Goal: Communication & Community: Share content

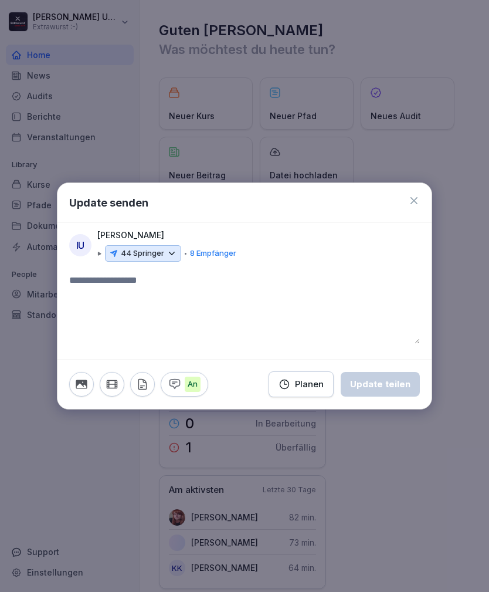
scroll to position [38, 0]
click at [165, 257] on div "44 Springer" at bounding box center [143, 253] width 76 height 16
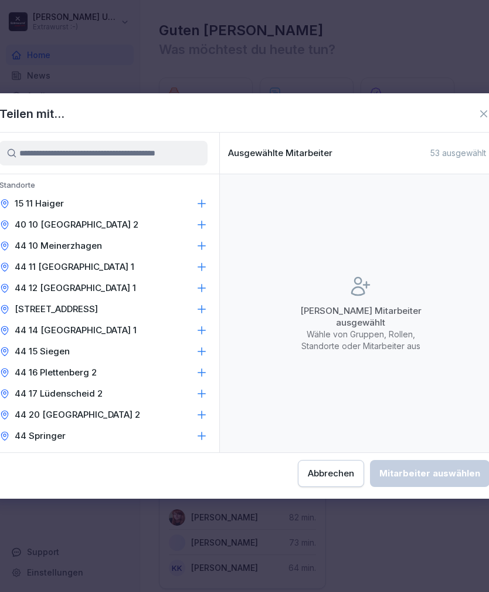
click at [205, 223] on icon at bounding box center [202, 225] width 12 height 12
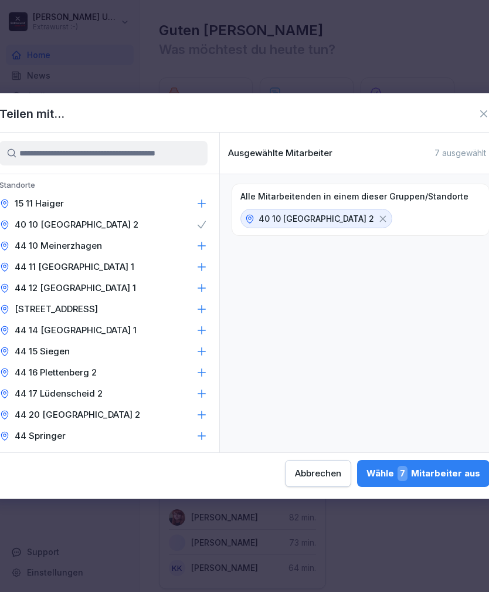
click at [366, 473] on div "Wähle 7 Mitarbeiter aus" at bounding box center [423, 473] width 114 height 15
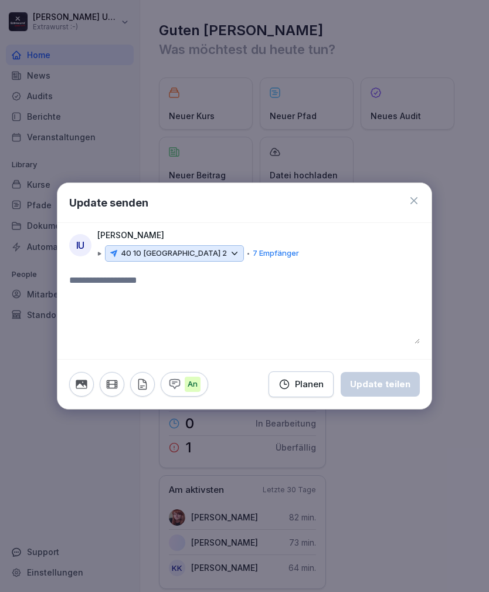
click at [171, 294] on textarea at bounding box center [244, 308] width 351 height 70
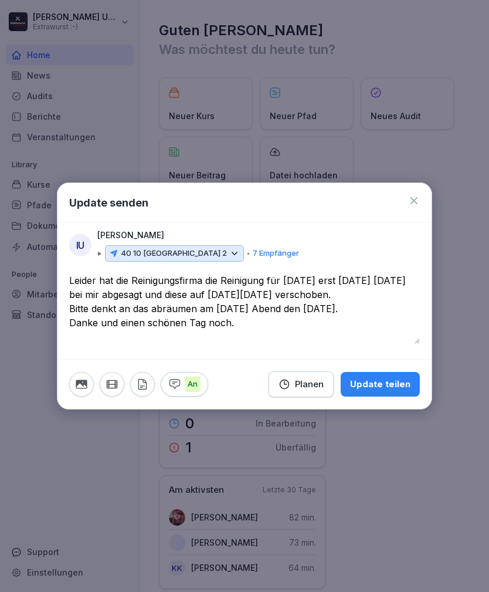
type textarea "**********"
click at [388, 379] on div "Update teilen" at bounding box center [380, 384] width 60 height 13
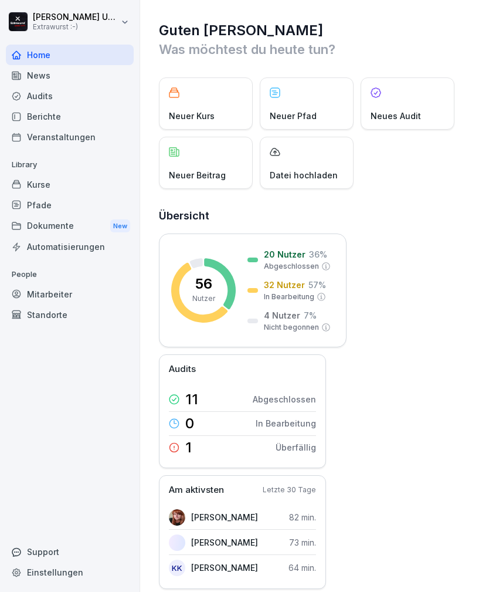
click at [202, 137] on div "Neuer Beitrag" at bounding box center [206, 163] width 94 height 52
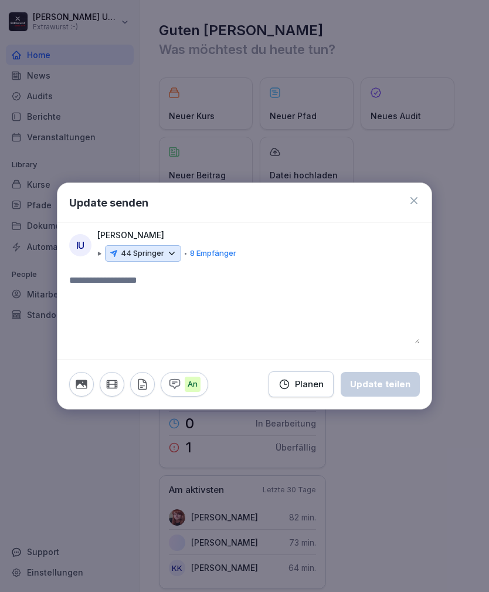
click at [409, 192] on div "Update senden" at bounding box center [244, 203] width 374 height 40
click at [410, 200] on icon at bounding box center [414, 201] width 12 height 12
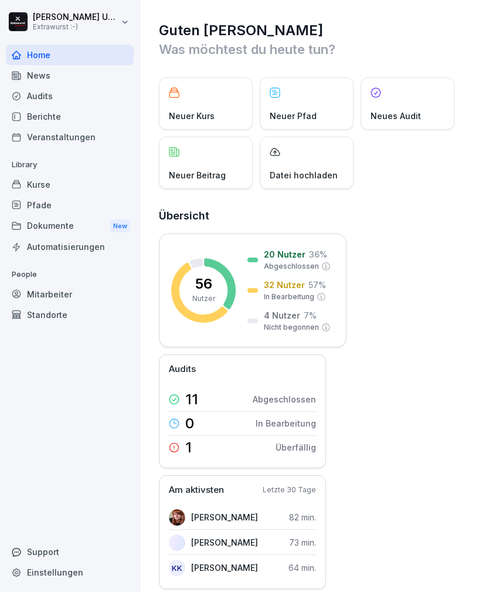
click at [61, 65] on div "News" at bounding box center [70, 75] width 128 height 21
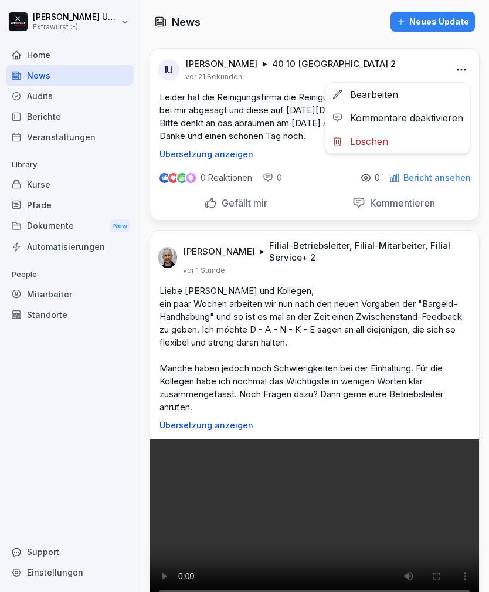
click at [379, 94] on div "Bearbeiten" at bounding box center [397, 94] width 145 height 23
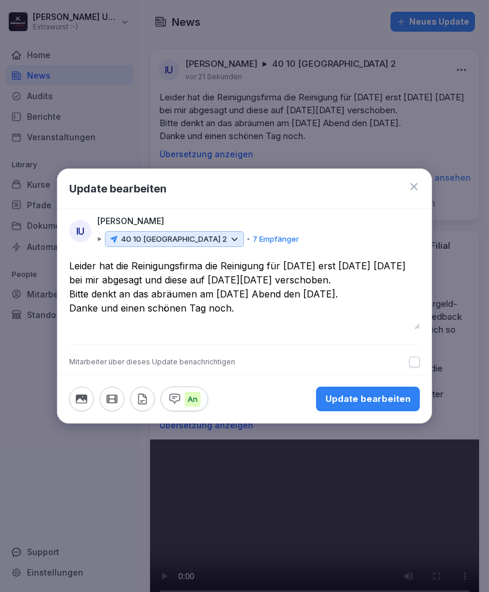
click at [229, 236] on icon at bounding box center [234, 239] width 11 height 11
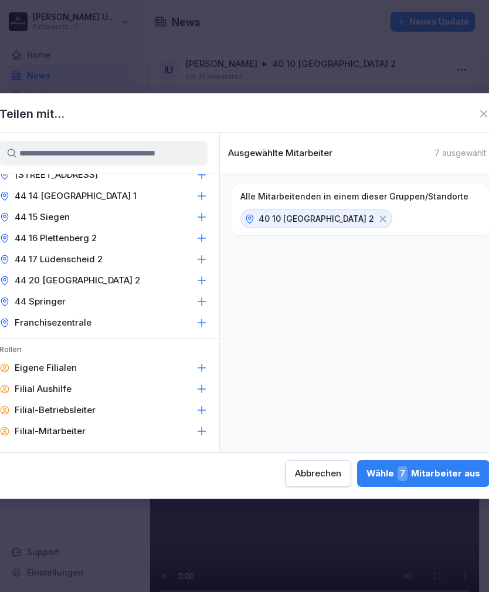
scroll to position [135, 0]
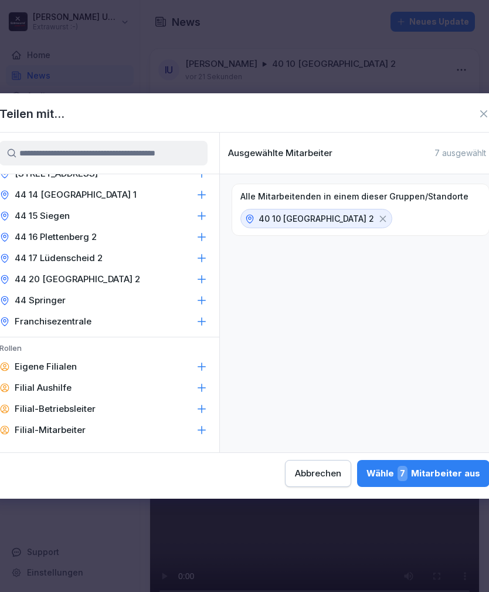
click at [196, 301] on icon at bounding box center [202, 300] width 12 height 12
click at [363, 473] on div "Wähle 12 Mitarbeiter aus" at bounding box center [421, 473] width 117 height 15
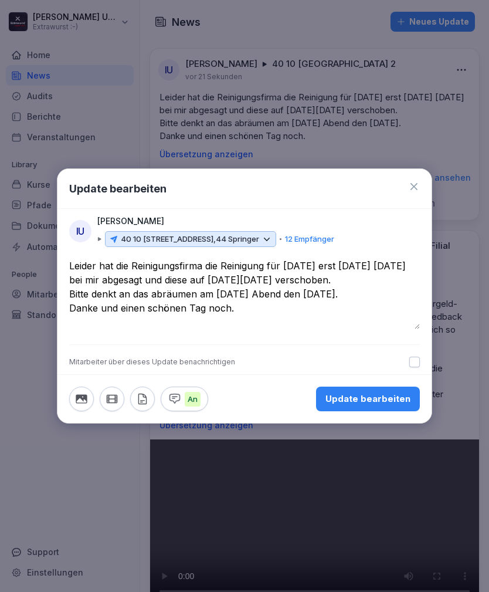
click at [374, 399] on div "Update bearbeiten" at bounding box center [367, 398] width 85 height 13
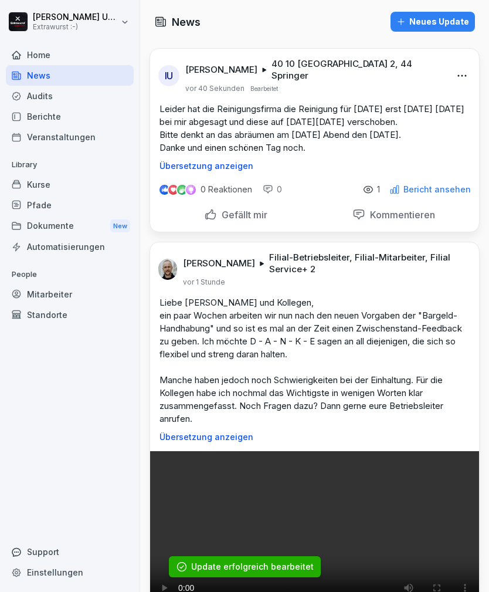
click at [55, 55] on div "Home" at bounding box center [70, 55] width 128 height 21
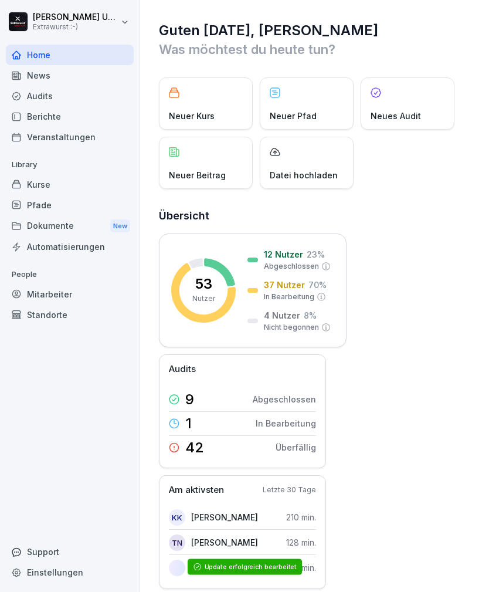
click at [209, 164] on div "Neuer Beitrag" at bounding box center [206, 163] width 94 height 52
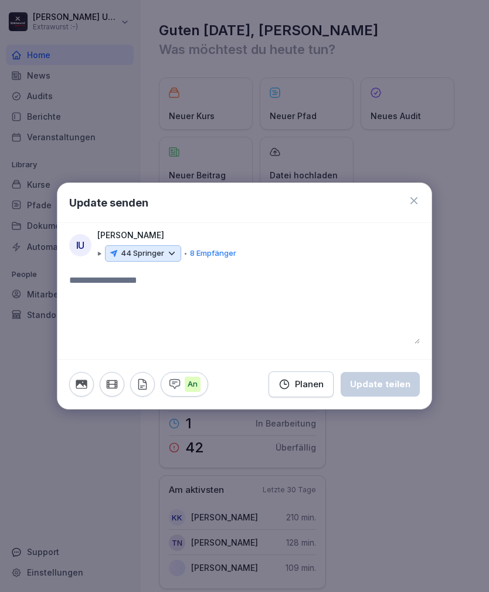
click at [169, 254] on icon at bounding box center [172, 253] width 11 height 11
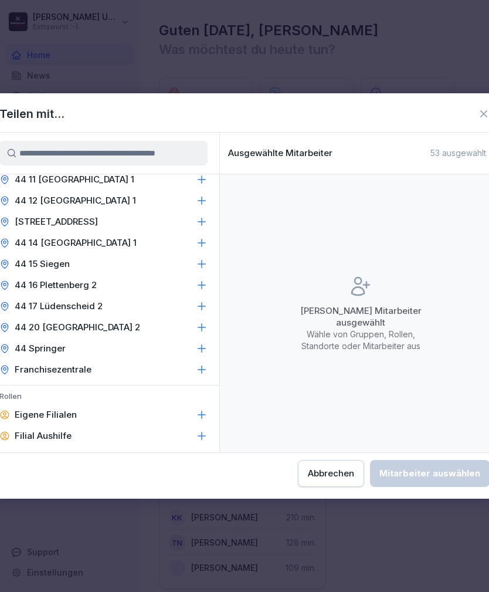
scroll to position [87, 0]
click at [200, 285] on icon at bounding box center [202, 286] width 12 height 12
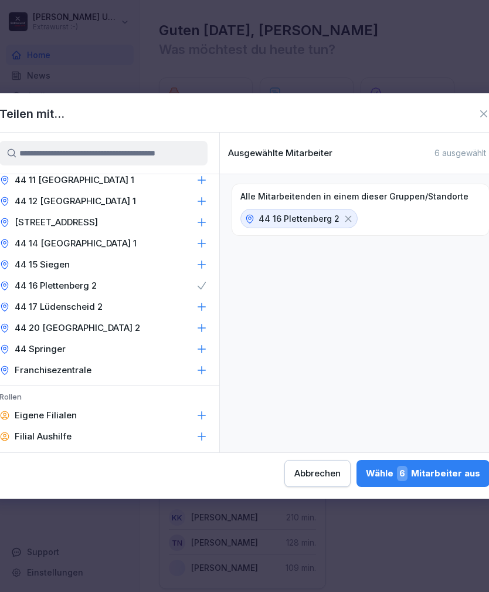
click at [198, 348] on icon at bounding box center [202, 349] width 12 height 12
click at [365, 466] on div "Wähle 11 Mitarbeiter aus" at bounding box center [423, 473] width 116 height 15
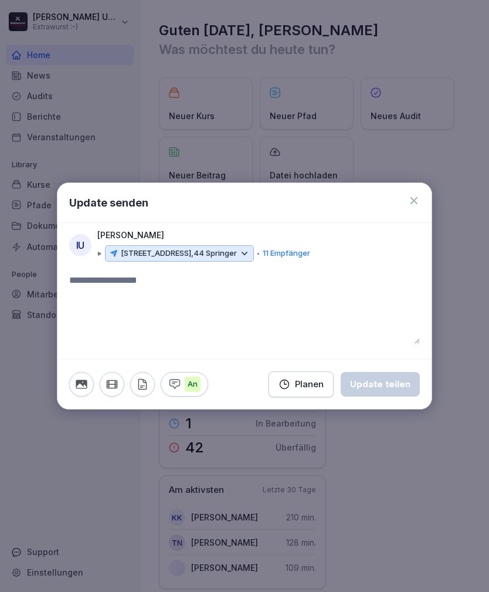
click at [172, 280] on textarea at bounding box center [244, 308] width 351 height 70
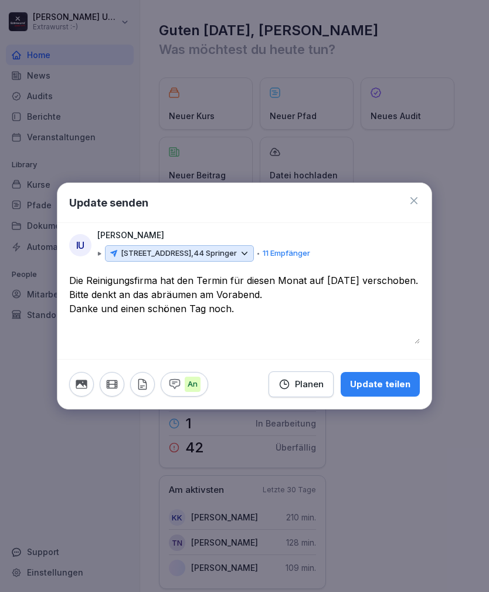
type textarea "**********"
click at [395, 379] on div "Update teilen" at bounding box center [380, 384] width 60 height 13
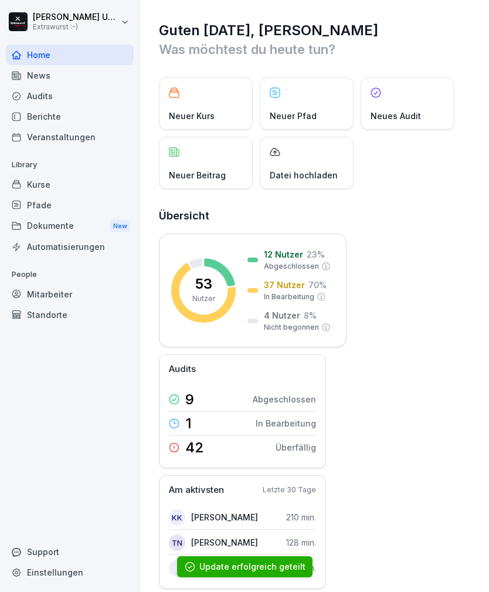
click at [201, 153] on div "Neuer Beitrag" at bounding box center [206, 163] width 94 height 52
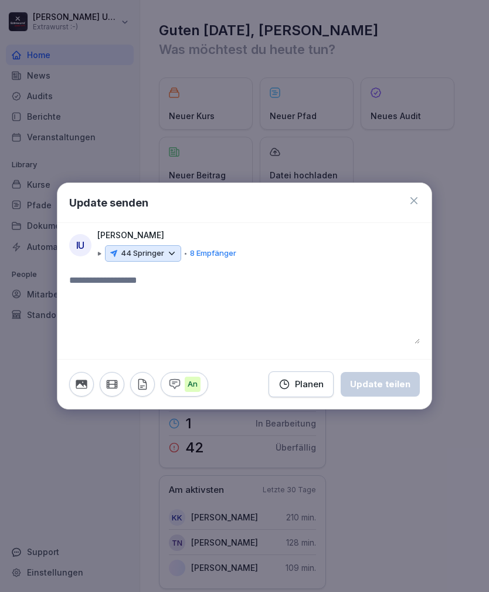
click at [413, 199] on icon at bounding box center [414, 201] width 12 height 12
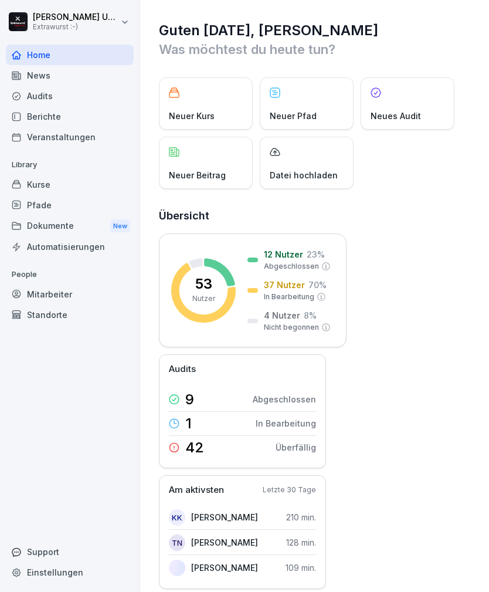
click at [54, 119] on div "Berichte" at bounding box center [70, 116] width 128 height 21
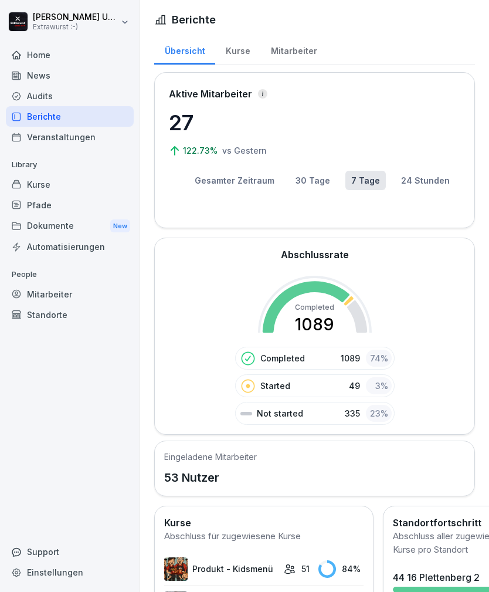
click at [57, 80] on div "News" at bounding box center [70, 75] width 128 height 21
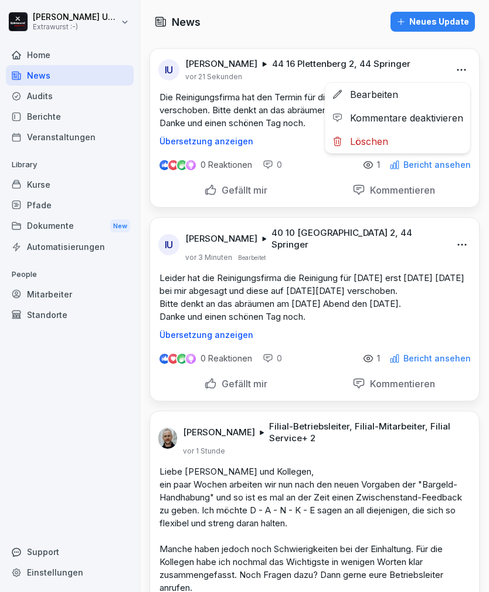
click at [385, 99] on div "Bearbeiten" at bounding box center [397, 94] width 145 height 23
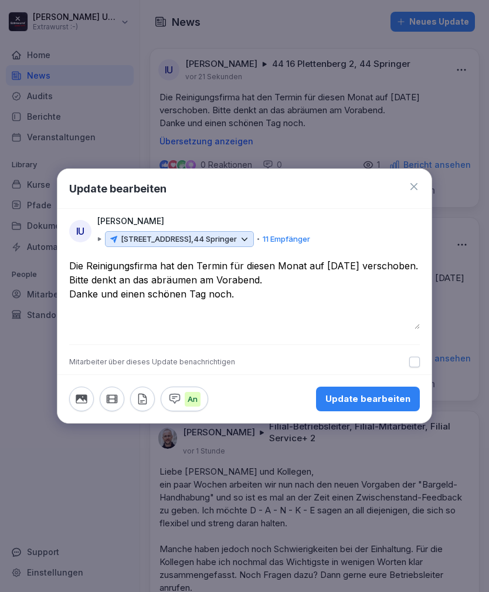
click at [361, 280] on textarea "**********" at bounding box center [244, 294] width 351 height 70
type textarea "**********"
click at [375, 396] on div "Update bearbeiten" at bounding box center [367, 398] width 85 height 13
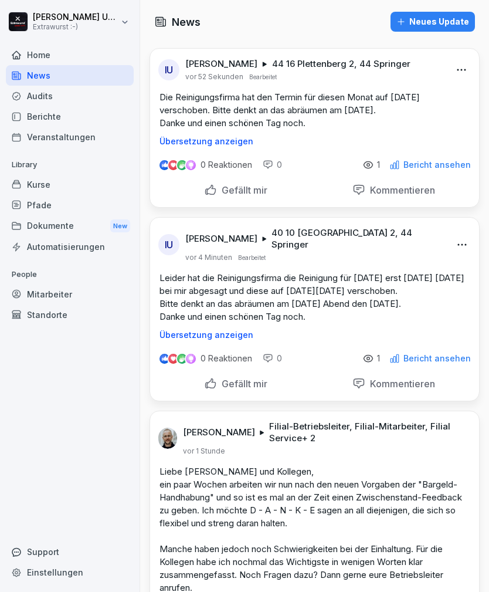
click at [69, 52] on div "Home" at bounding box center [70, 55] width 128 height 21
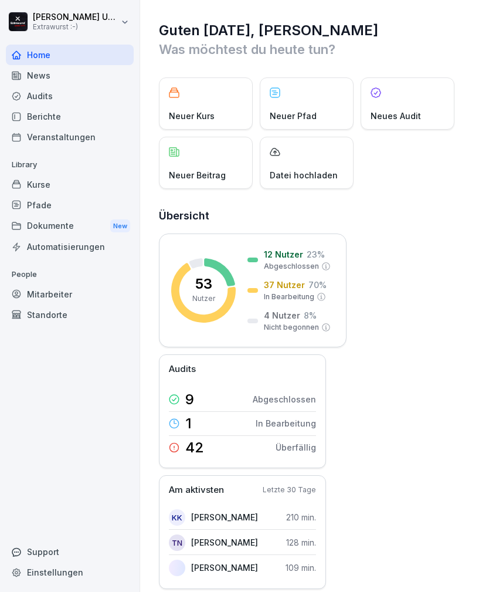
click at [216, 172] on p "Neuer Beitrag" at bounding box center [197, 175] width 57 height 12
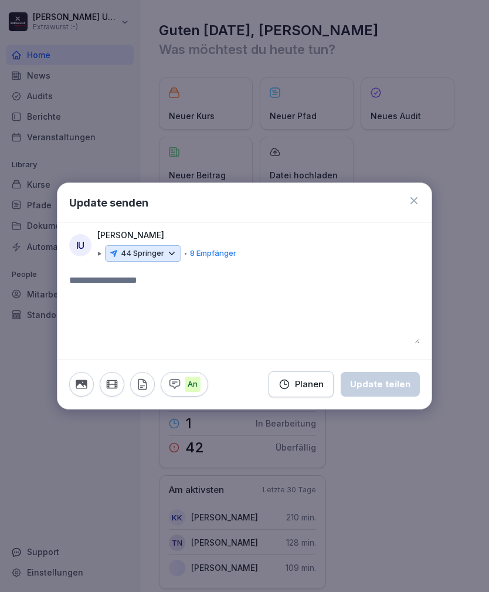
click at [171, 251] on icon at bounding box center [172, 253] width 11 height 11
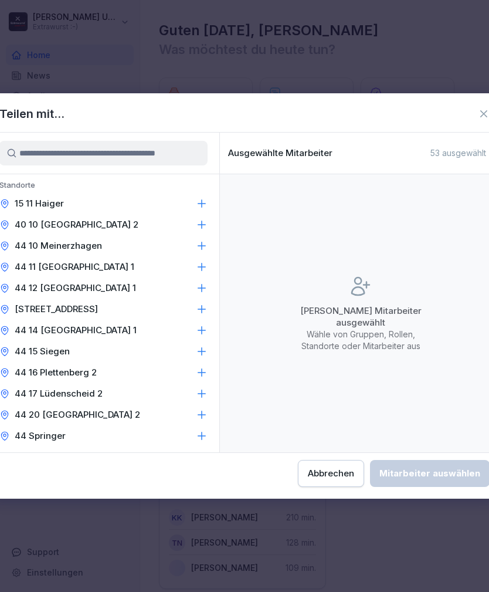
click at [202, 243] on icon at bounding box center [202, 246] width 12 height 12
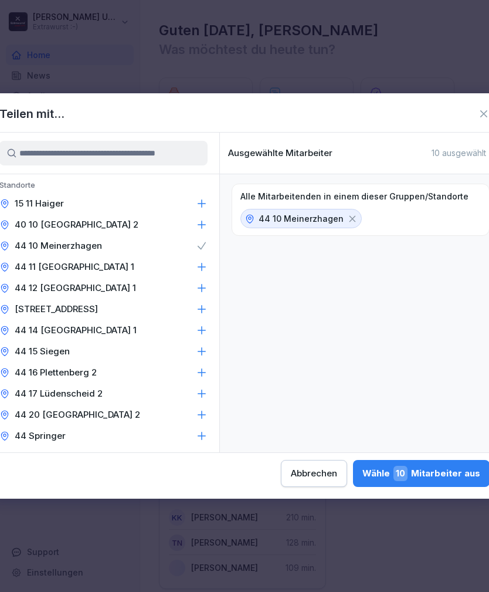
click at [198, 439] on icon at bounding box center [202, 436] width 12 height 12
click at [363, 477] on div "Wähle 15 Mitarbeiter aus" at bounding box center [421, 473] width 117 height 15
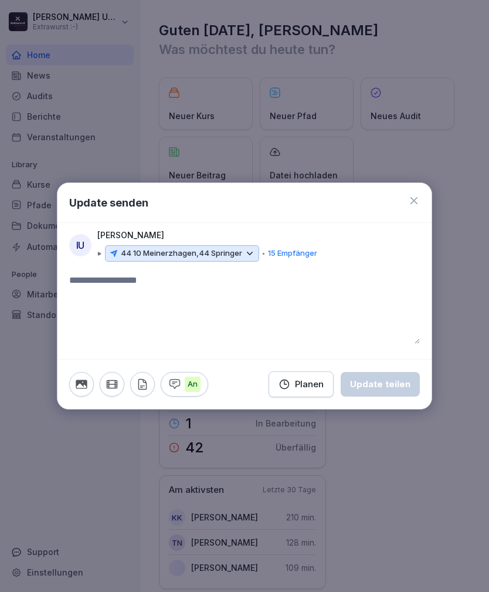
click at [162, 281] on textarea at bounding box center [244, 308] width 351 height 70
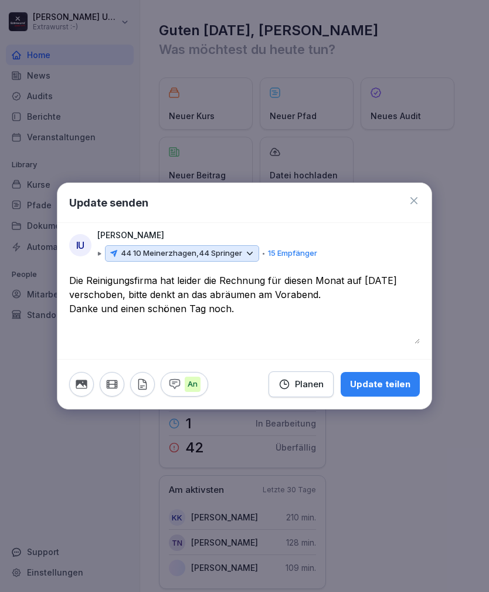
type textarea "**********"
click at [393, 383] on div "Update teilen" at bounding box center [380, 384] width 60 height 13
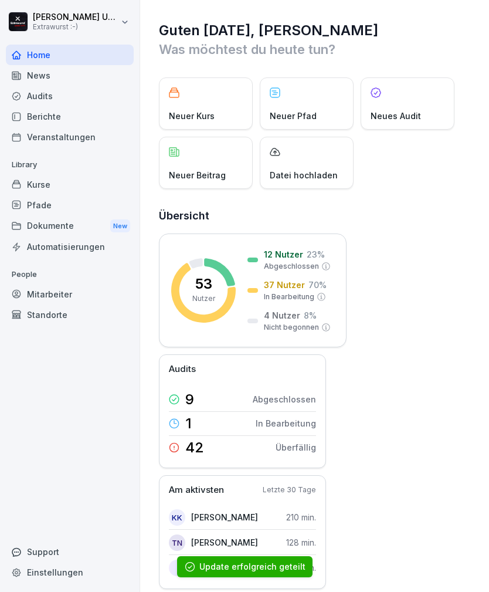
click at [215, 171] on p "Neuer Beitrag" at bounding box center [197, 175] width 57 height 12
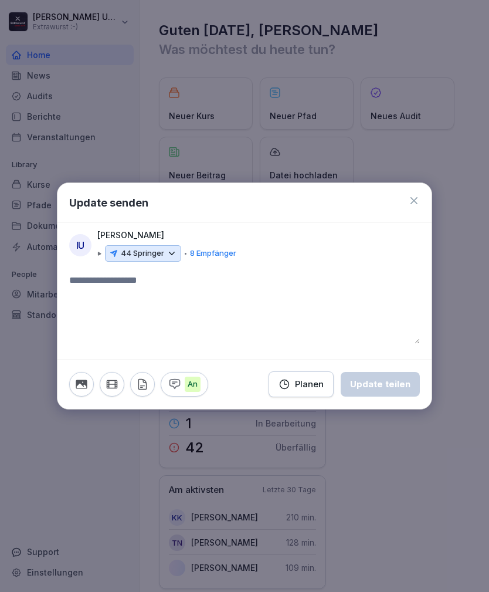
click at [175, 254] on icon at bounding box center [172, 253] width 11 height 11
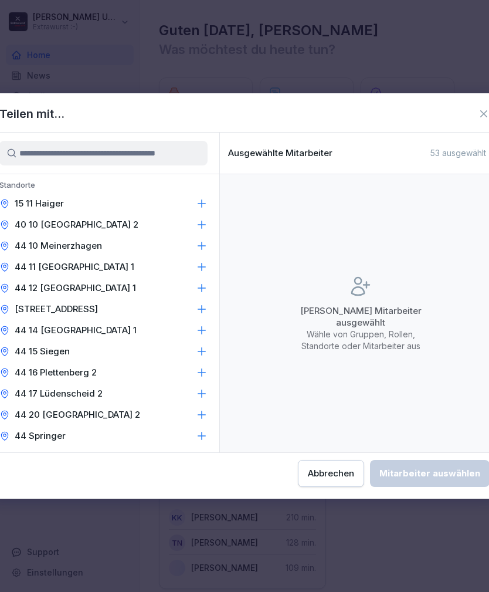
click at [199, 350] on icon at bounding box center [202, 351] width 12 height 12
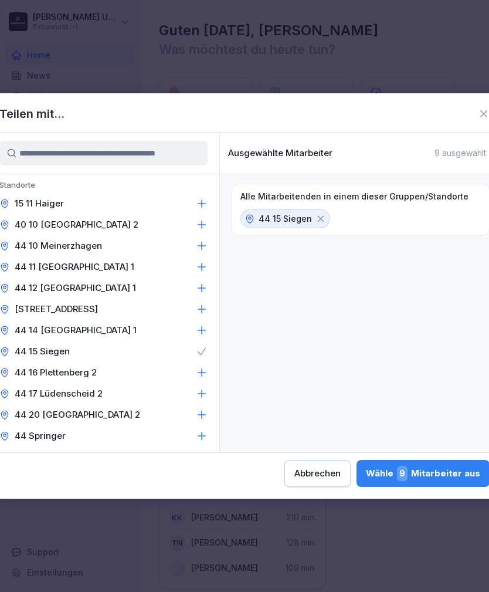
click at [196, 436] on icon at bounding box center [202, 436] width 12 height 12
click at [362, 474] on div "Wähle 14 Mitarbeiter aus" at bounding box center [421, 473] width 118 height 15
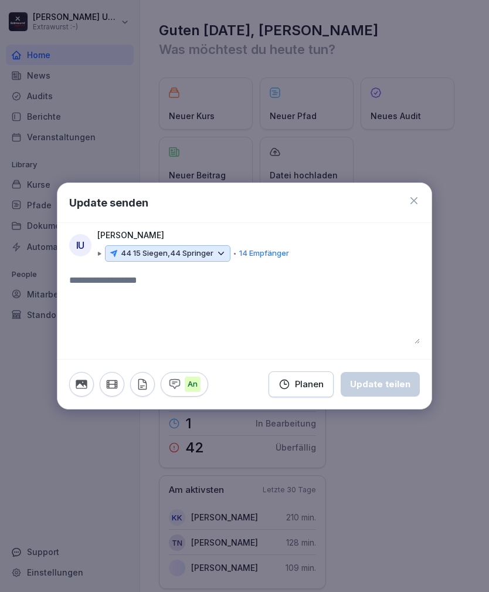
click at [210, 288] on textarea at bounding box center [244, 308] width 351 height 70
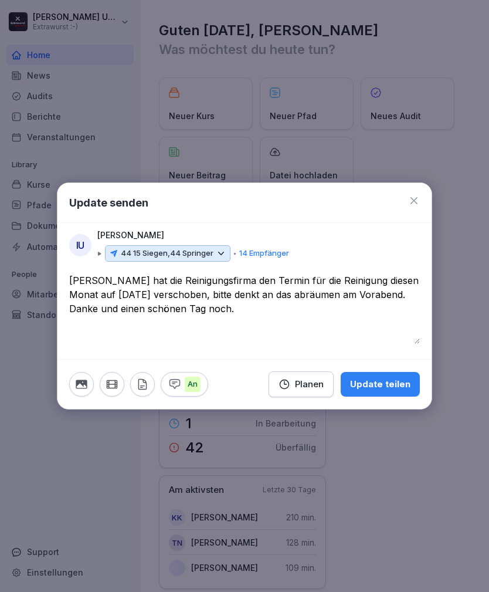
type textarea "**********"
click at [391, 384] on div "Update teilen" at bounding box center [380, 384] width 60 height 13
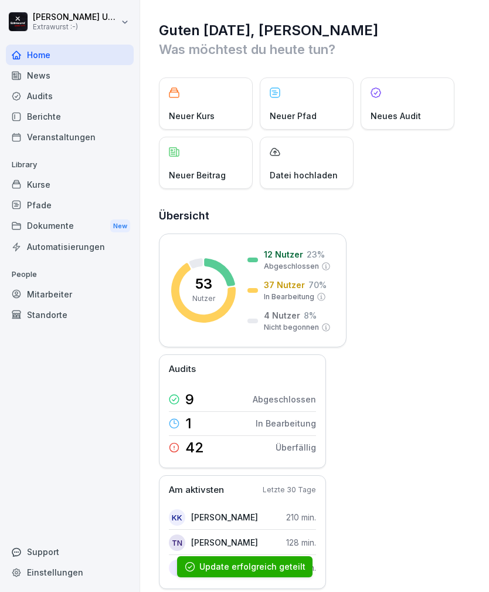
click at [208, 158] on div "Neuer Beitrag" at bounding box center [206, 163] width 94 height 52
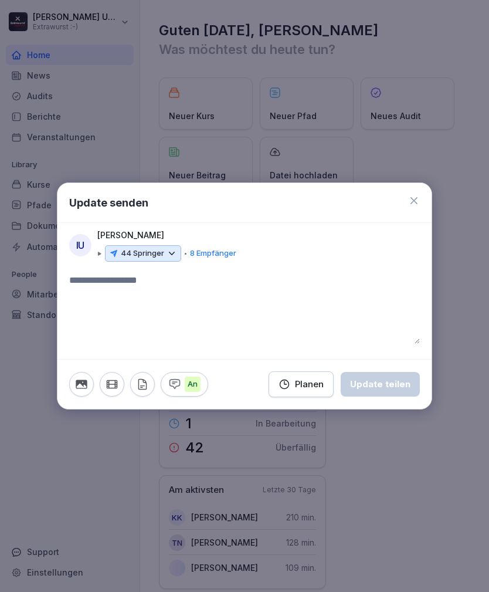
click at [174, 253] on icon at bounding box center [172, 253] width 11 height 11
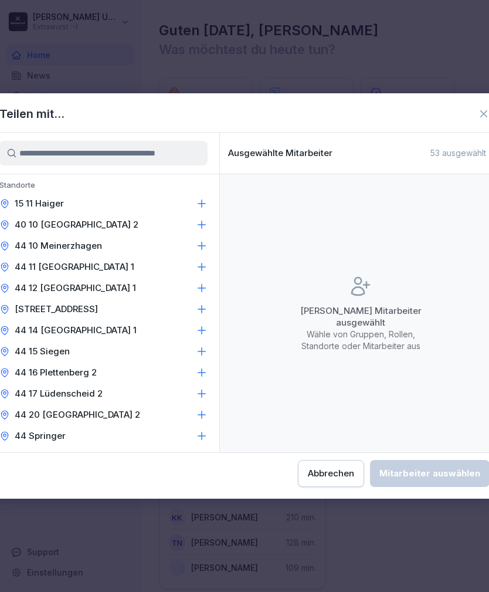
click at [202, 290] on icon at bounding box center [202, 288] width 8 height 8
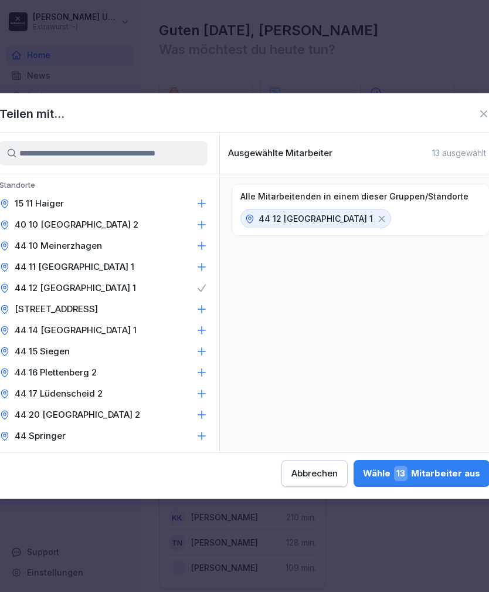
click at [201, 436] on icon at bounding box center [202, 436] width 12 height 12
click at [362, 473] on div "Wähle 18 Mitarbeiter aus" at bounding box center [421, 473] width 118 height 15
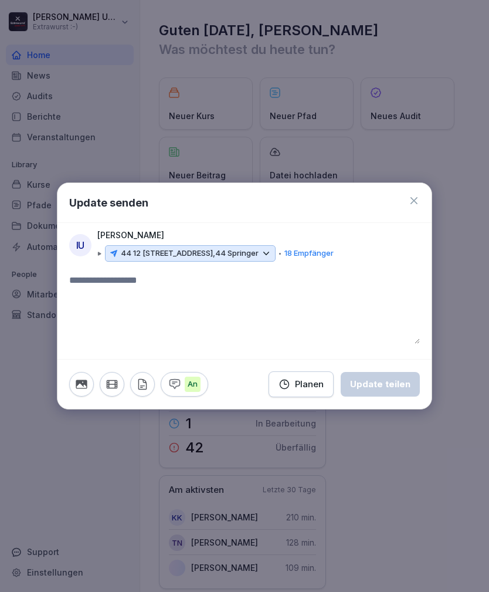
click at [236, 290] on textarea at bounding box center [244, 308] width 351 height 70
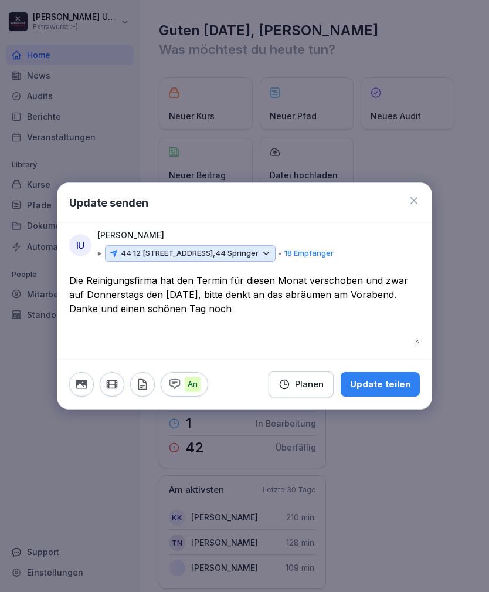
type textarea "**********"
click at [396, 386] on div "Update teilen" at bounding box center [380, 384] width 60 height 13
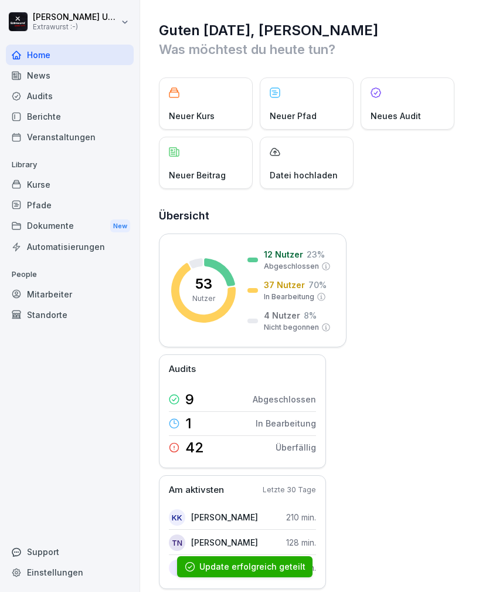
click at [192, 180] on p "Neuer Beitrag" at bounding box center [197, 175] width 57 height 12
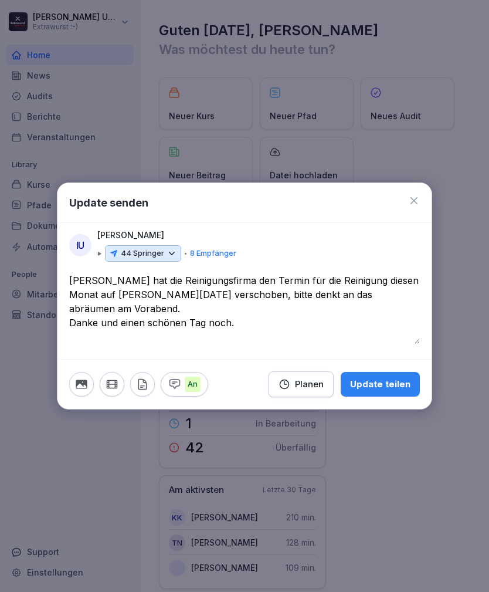
type textarea "**********"
click at [168, 256] on icon at bounding box center [172, 253] width 11 height 11
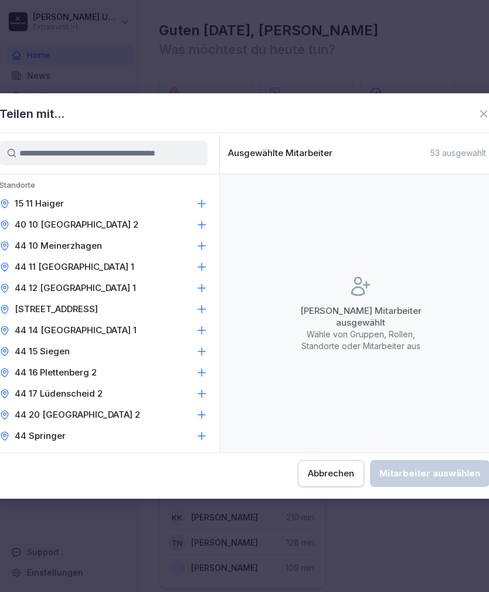
click at [201, 393] on icon at bounding box center [202, 394] width 12 height 12
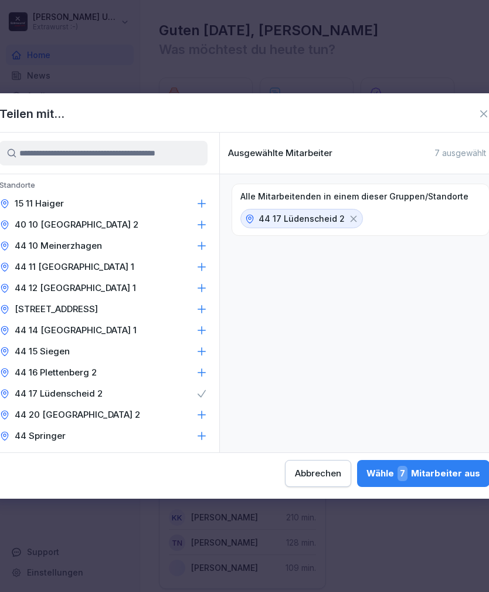
click at [199, 434] on icon at bounding box center [202, 436] width 12 height 12
click at [363, 472] on div "Wähle 12 Mitarbeiter aus" at bounding box center [421, 473] width 117 height 15
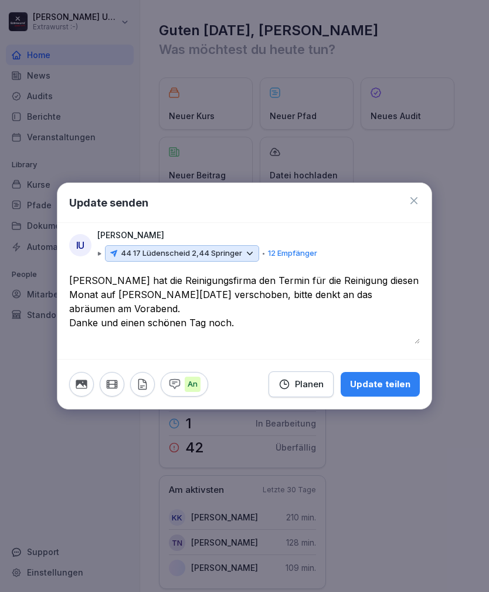
click at [388, 383] on div "Update teilen" at bounding box center [380, 384] width 60 height 13
